Goal: Task Accomplishment & Management: Manage account settings

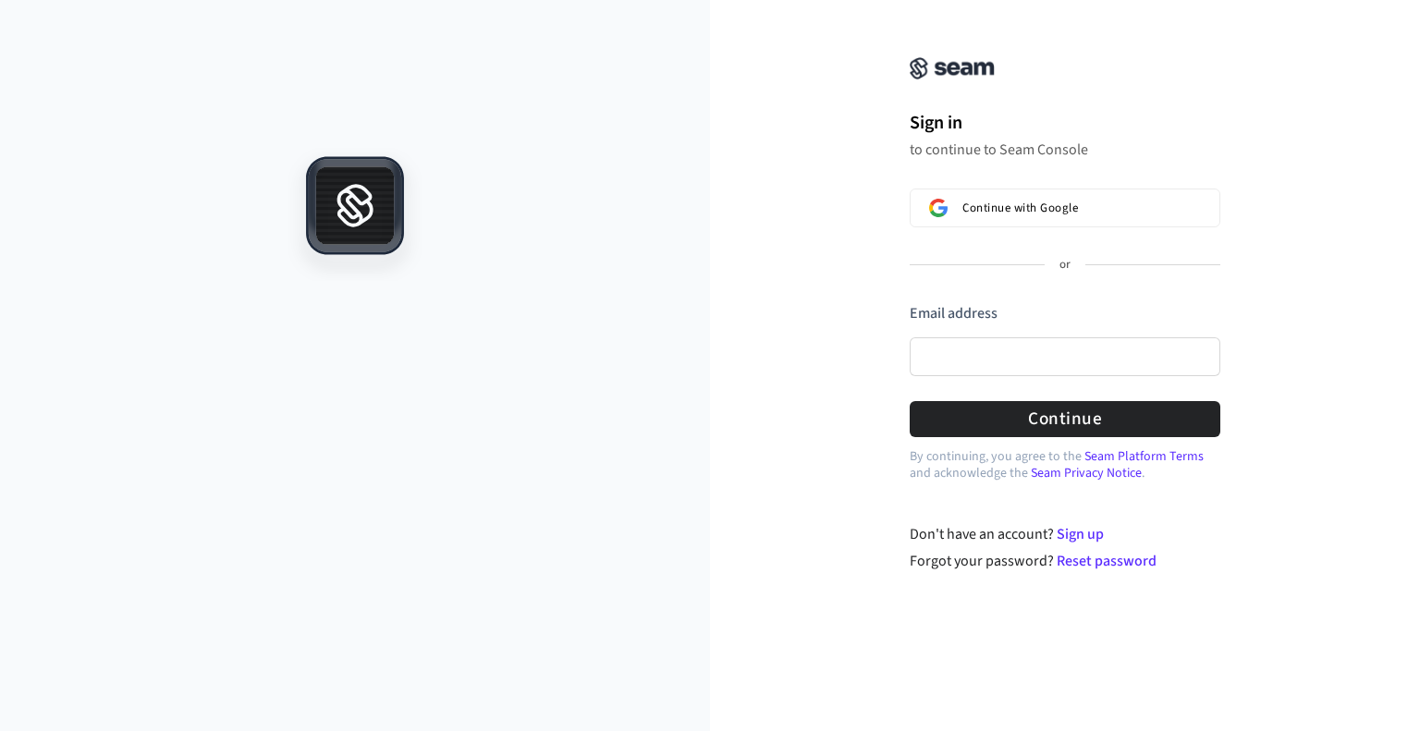
click at [774, 317] on div "Sign in to continue to Seam Console Continue with Google or Email address Passw…" at bounding box center [1065, 297] width 710 height 550
drag, startPoint x: 1008, startPoint y: 71, endPoint x: 876, endPoint y: 60, distance: 131.7
click at [876, 60] on div "Sign in to continue to Seam Console Continue with Google or Email address Passw…" at bounding box center [1065, 297] width 710 height 550
click at [726, 319] on div "Sign in to continue to Seam Console Continue with Google or Email address Passw…" at bounding box center [1065, 297] width 710 height 550
